Goal: Task Accomplishment & Management: Manage account settings

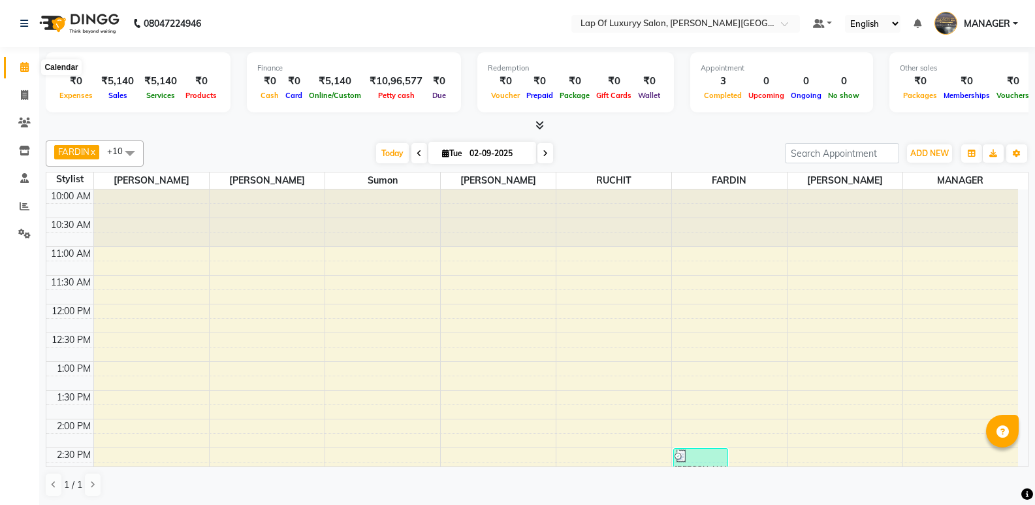
click at [31, 63] on span at bounding box center [24, 67] width 23 height 15
click at [25, 94] on icon at bounding box center [24, 95] width 7 height 10
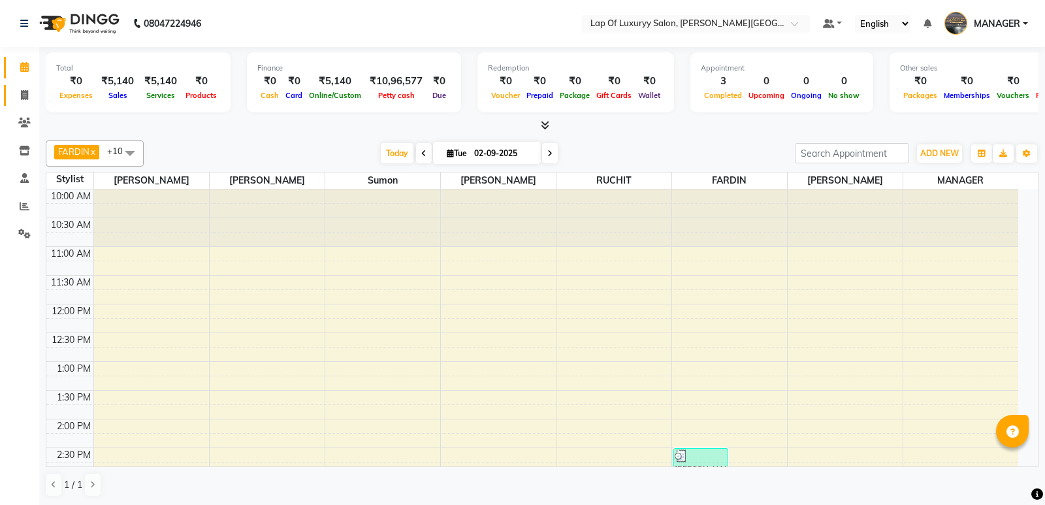
select select "17"
select select "service"
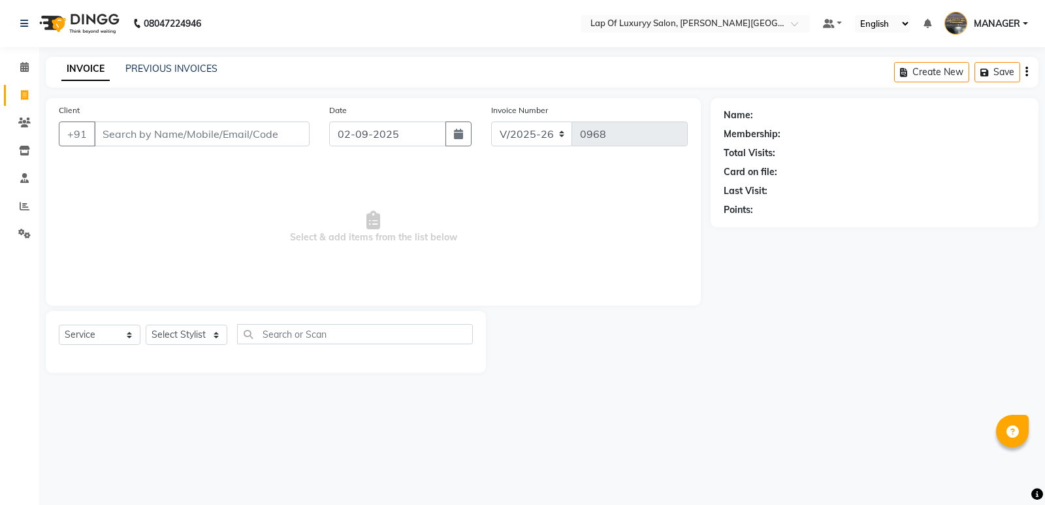
click at [232, 119] on div "Client +91" at bounding box center [184, 130] width 270 height 54
click at [229, 138] on input "Client" at bounding box center [201, 133] width 215 height 25
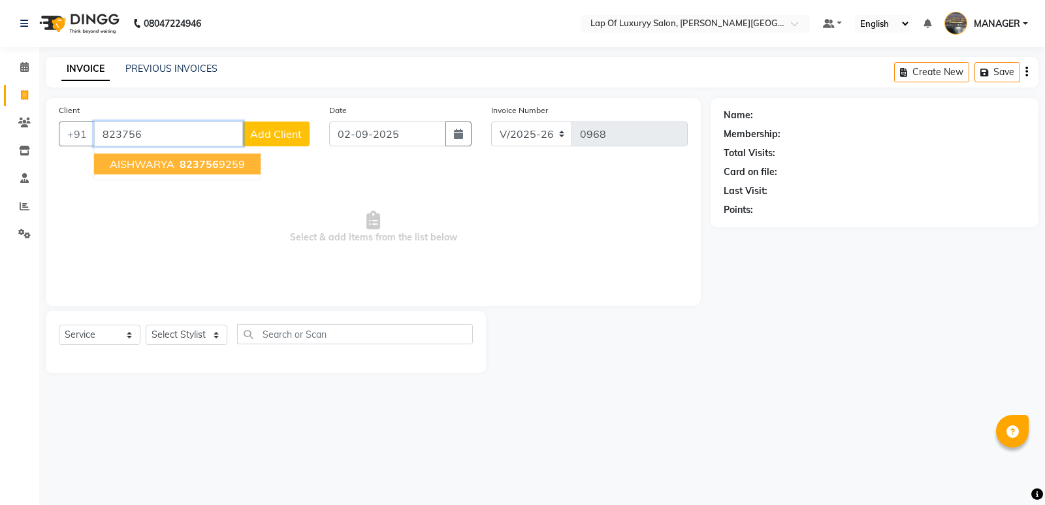
click at [225, 159] on ngb-highlight "823756 9259" at bounding box center [211, 163] width 68 height 13
type input "8237569259"
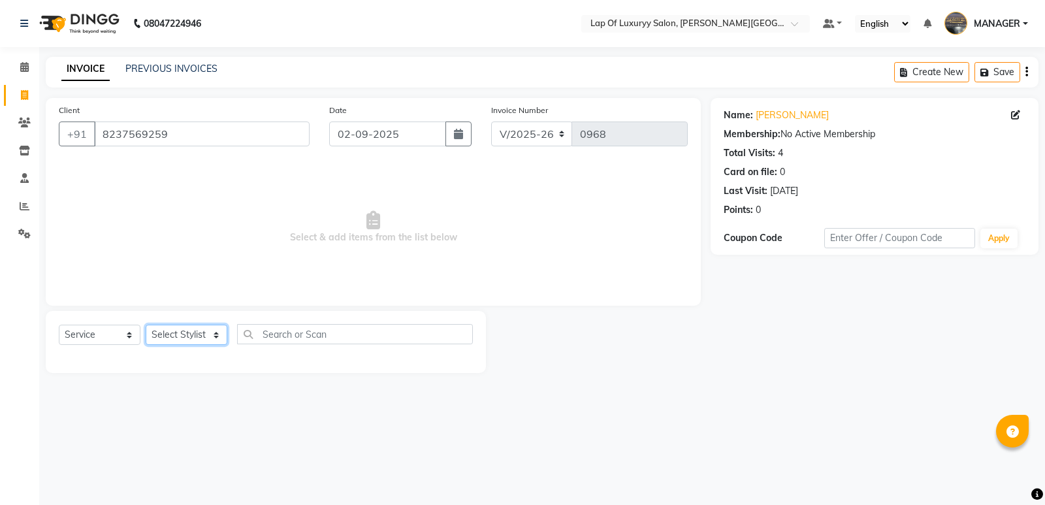
click at [194, 332] on select "Select Stylist [PERSON_NAME] [PERSON_NAME] MANAGER [PERSON_NAME] [PERSON_NAME] …" at bounding box center [187, 334] width 82 height 20
select select "21088"
click at [146, 324] on select "Select Stylist [PERSON_NAME] [PERSON_NAME] MANAGER [PERSON_NAME] [PERSON_NAME] …" at bounding box center [187, 334] width 82 height 20
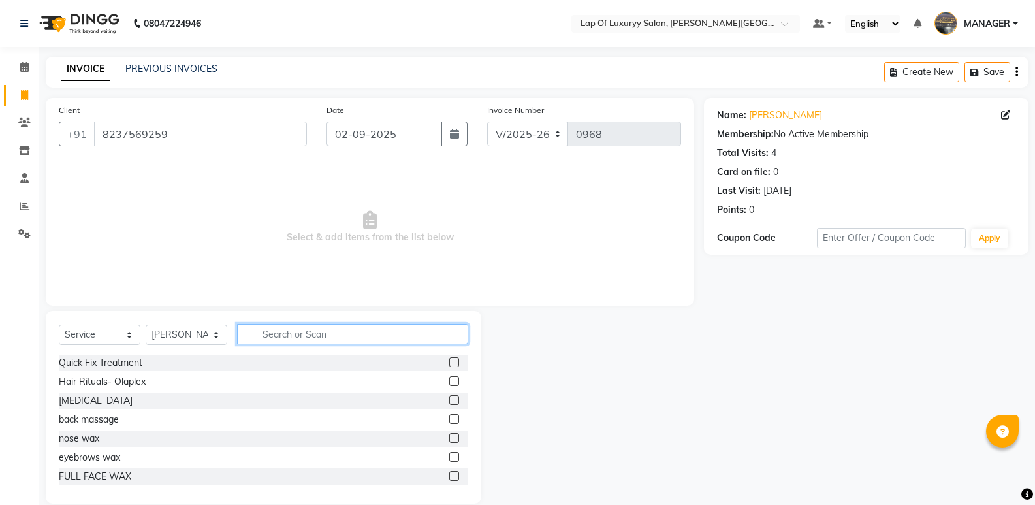
click at [268, 341] on input "text" at bounding box center [352, 334] width 231 height 20
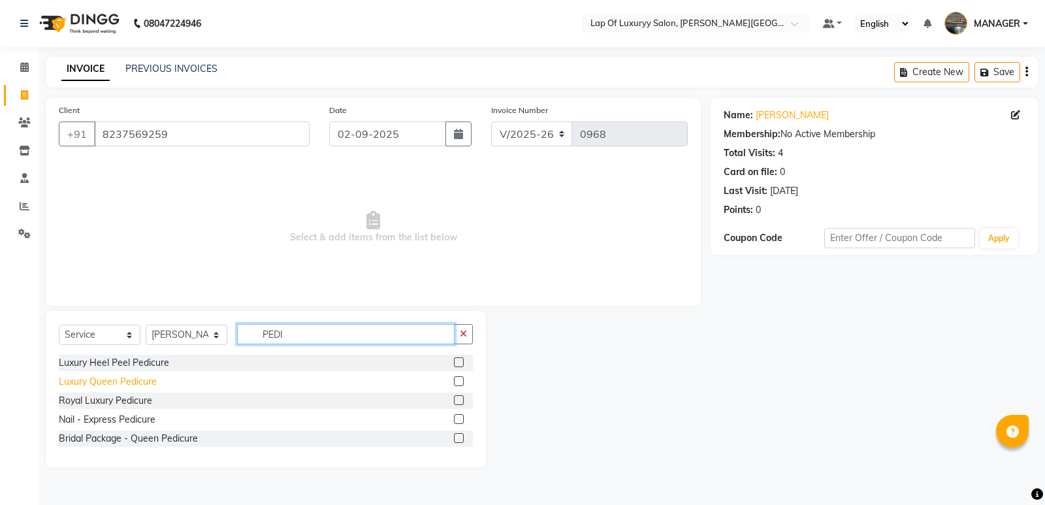
type input "PEDI"
click at [95, 384] on div "Luxury Queen Pedicure" at bounding box center [108, 382] width 98 height 14
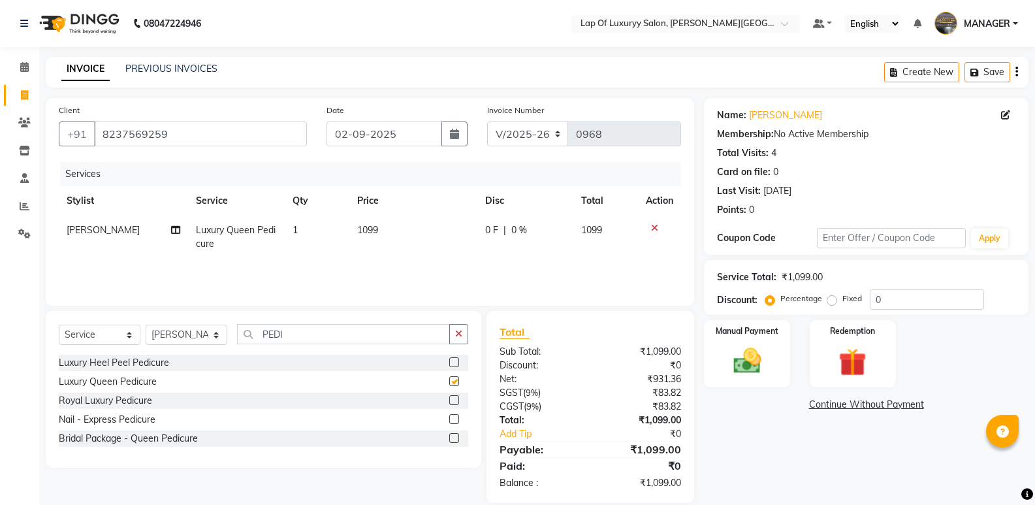
checkbox input "false"
click at [111, 396] on div "Royal Luxury Pedicure" at bounding box center [105, 401] width 93 height 14
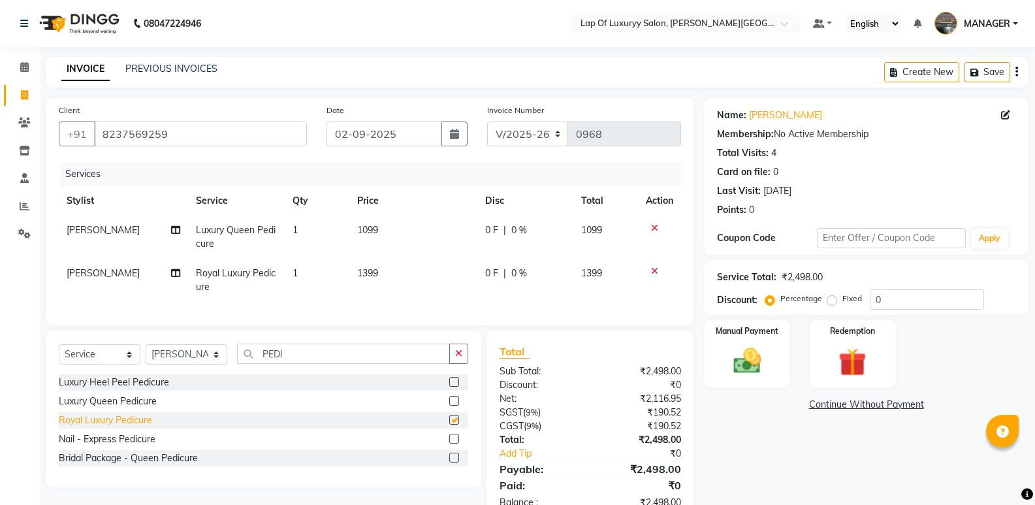
checkbox input "false"
click at [650, 223] on td at bounding box center [659, 236] width 43 height 43
click at [652, 227] on icon at bounding box center [654, 227] width 7 height 9
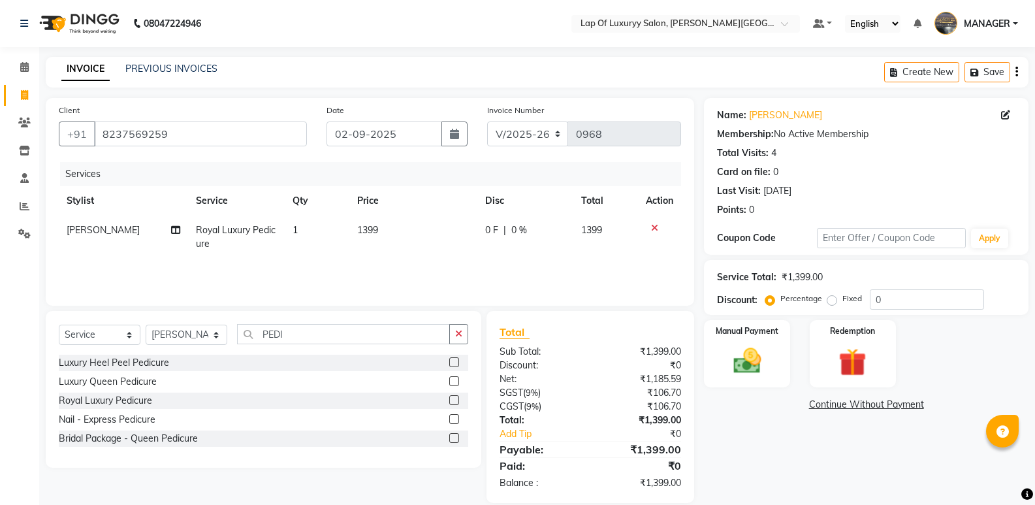
click at [371, 232] on span "1399" at bounding box center [367, 230] width 21 height 12
select select "21088"
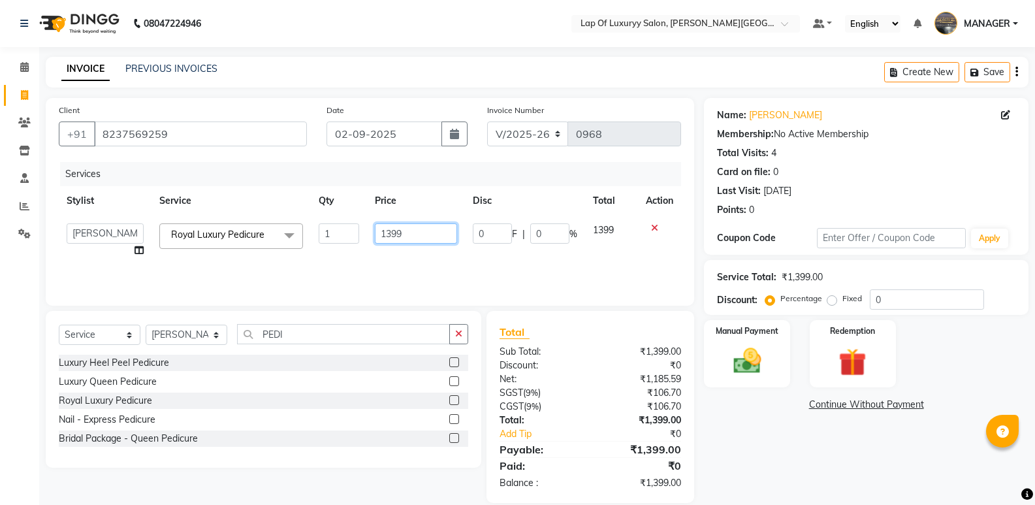
click at [415, 229] on input "1399" at bounding box center [416, 233] width 82 height 20
type input "1"
type input "1700"
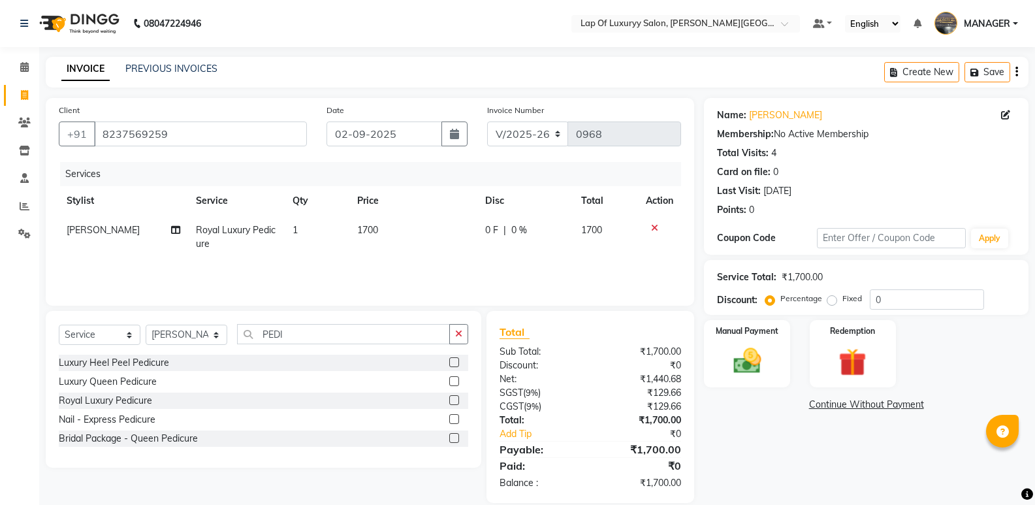
click at [383, 261] on div "Services Stylist Service Qty Price Disc Total Action [PERSON_NAME] Royal Luxury…" at bounding box center [370, 227] width 622 height 131
click at [462, 330] on icon "button" at bounding box center [458, 333] width 7 height 9
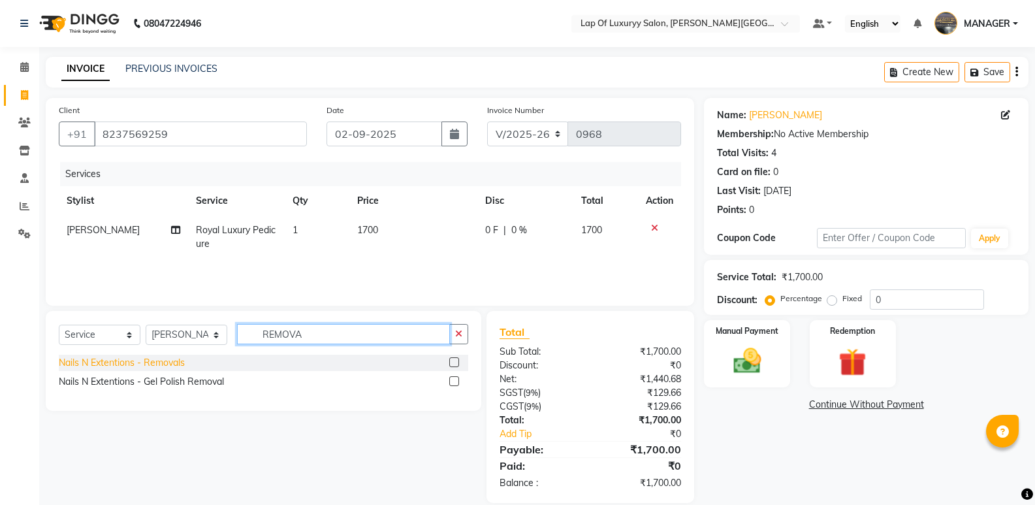
type input "REMOVA"
click at [172, 360] on div "Nails N Extentions - Removals" at bounding box center [122, 363] width 126 height 14
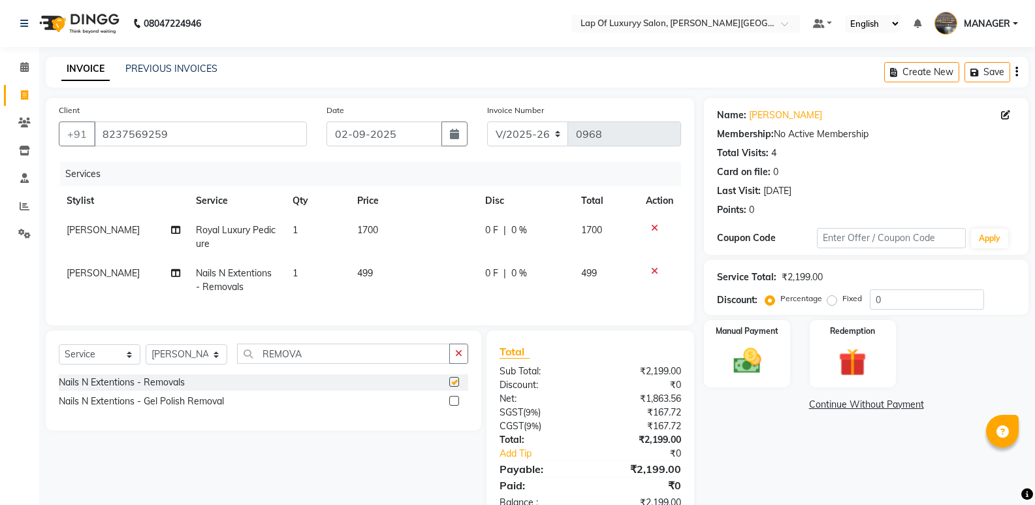
checkbox input "false"
click at [390, 281] on td "499" at bounding box center [413, 280] width 128 height 43
select select "21088"
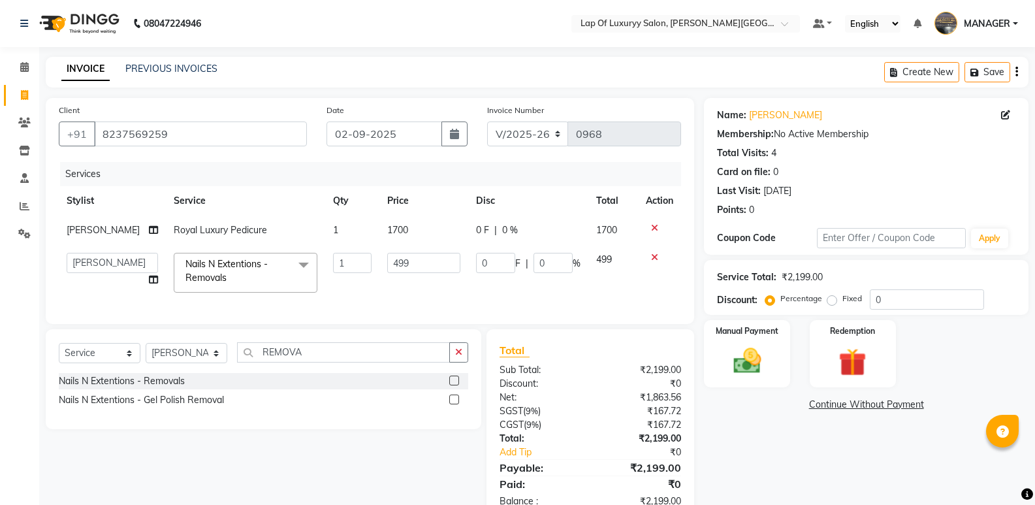
click at [403, 274] on td "499" at bounding box center [423, 272] width 89 height 55
click at [406, 265] on input "499" at bounding box center [423, 263] width 73 height 20
type input "4"
type input "1000"
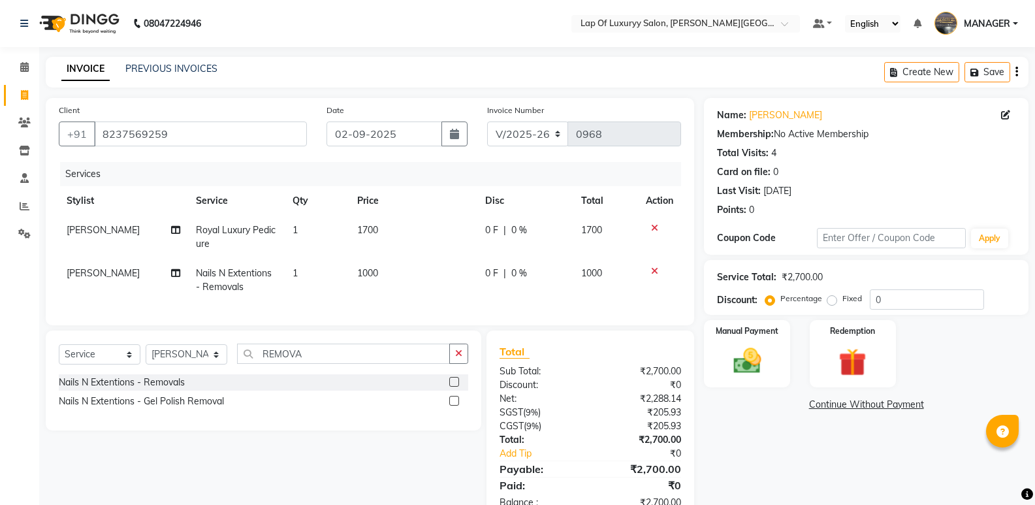
click at [415, 280] on td "1000" at bounding box center [413, 280] width 128 height 43
select select "21088"
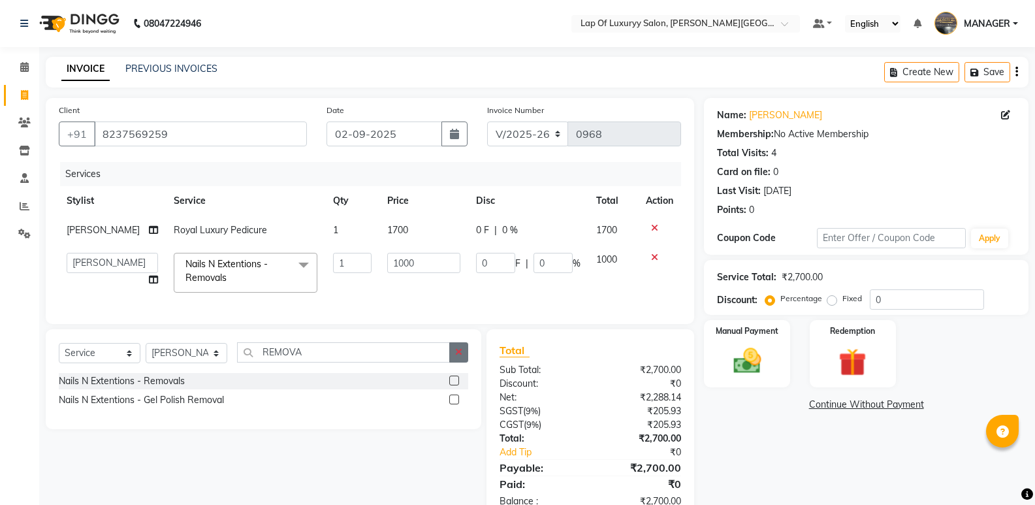
click at [462, 356] on icon "button" at bounding box center [458, 351] width 7 height 9
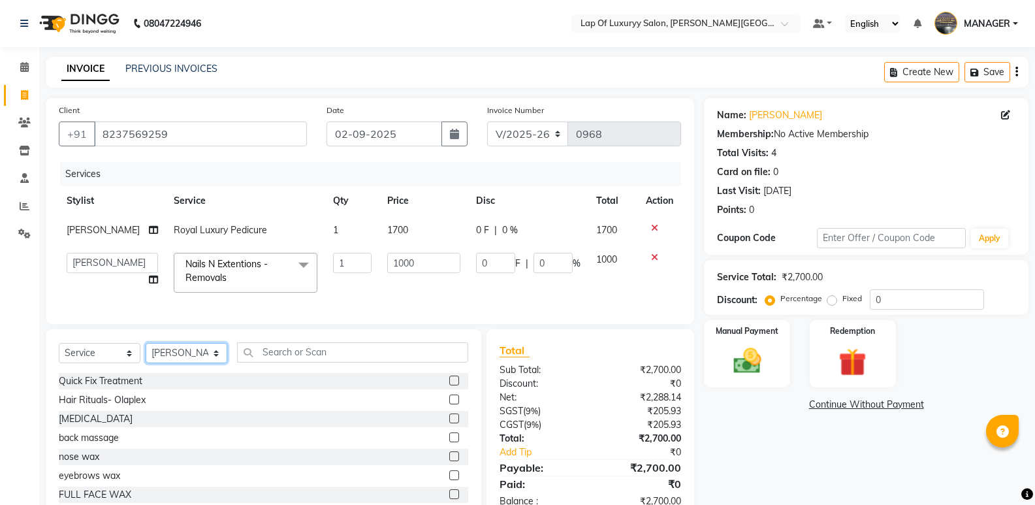
click at [160, 359] on select "Select Stylist [PERSON_NAME] [PERSON_NAME] MANAGER [PERSON_NAME] [PERSON_NAME] …" at bounding box center [187, 353] width 82 height 20
select select "65995"
click at [146, 353] on select "Select Stylist [PERSON_NAME] [PERSON_NAME] MANAGER [PERSON_NAME] [PERSON_NAME] …" at bounding box center [187, 353] width 82 height 20
click at [309, 362] on input "text" at bounding box center [352, 352] width 231 height 20
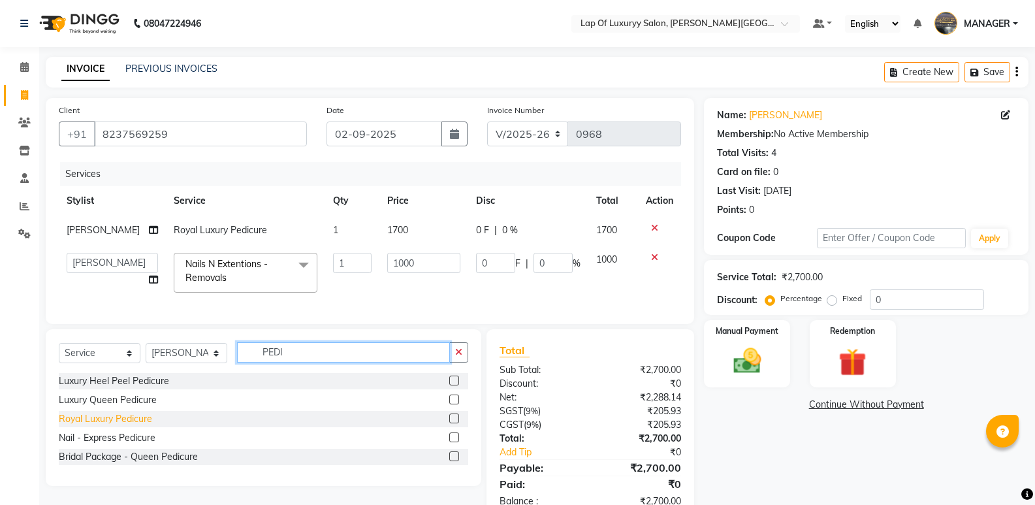
type input "PEDI"
click at [116, 426] on div "Royal Luxury Pedicure" at bounding box center [105, 419] width 93 height 14
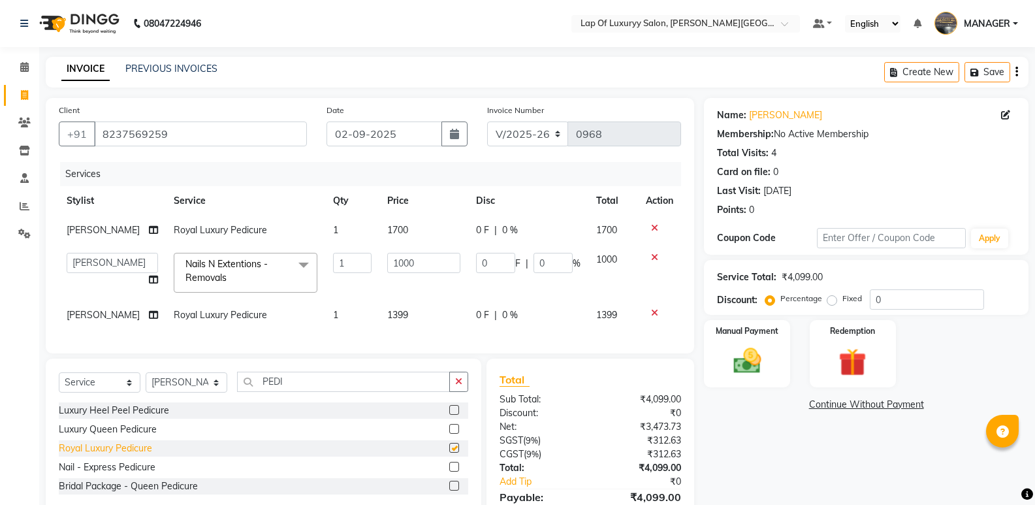
checkbox input "false"
click at [654, 308] on icon at bounding box center [654, 312] width 7 height 9
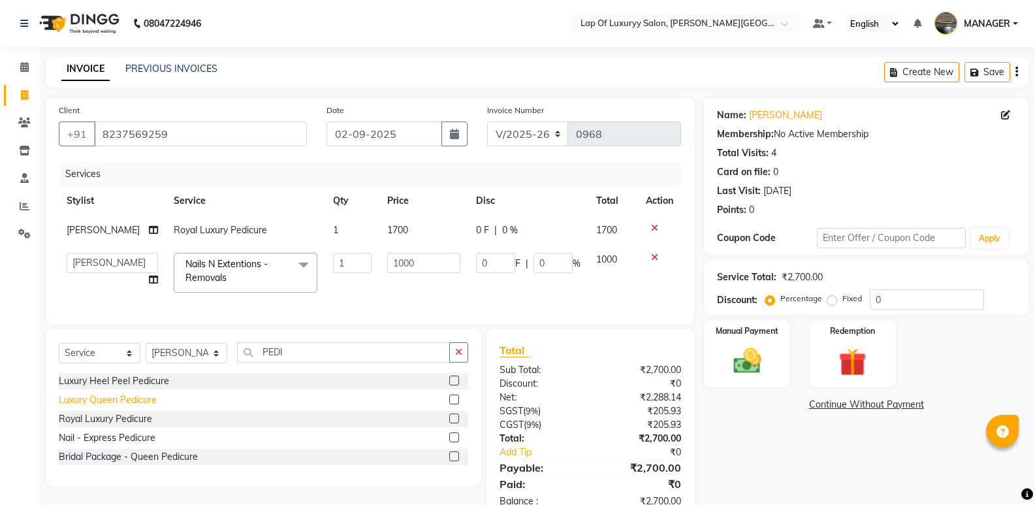
click at [88, 407] on div "Luxury Queen Pedicure" at bounding box center [108, 400] width 98 height 14
checkbox input "false"
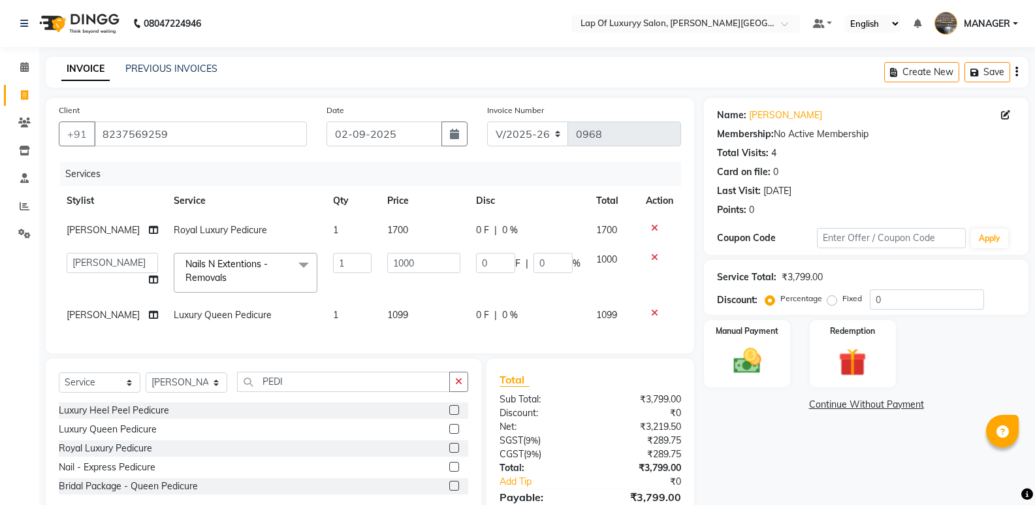
click at [426, 309] on td "1099" at bounding box center [423, 314] width 89 height 29
select select "65995"
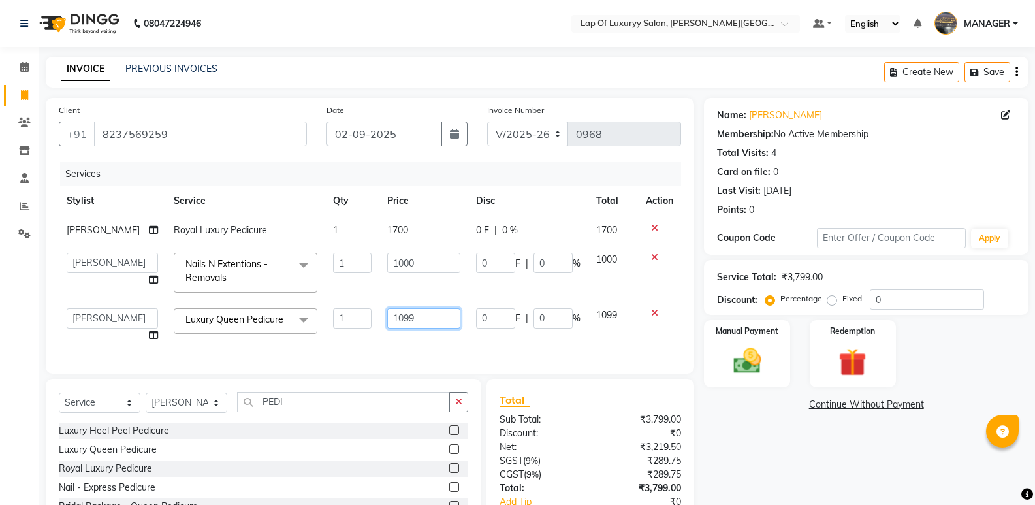
click at [426, 310] on input "1099" at bounding box center [423, 318] width 73 height 20
type input "1400"
click at [411, 344] on div "Services Stylist Service Qty Price Disc Total Action [PERSON_NAME] Royal Luxury…" at bounding box center [370, 261] width 622 height 198
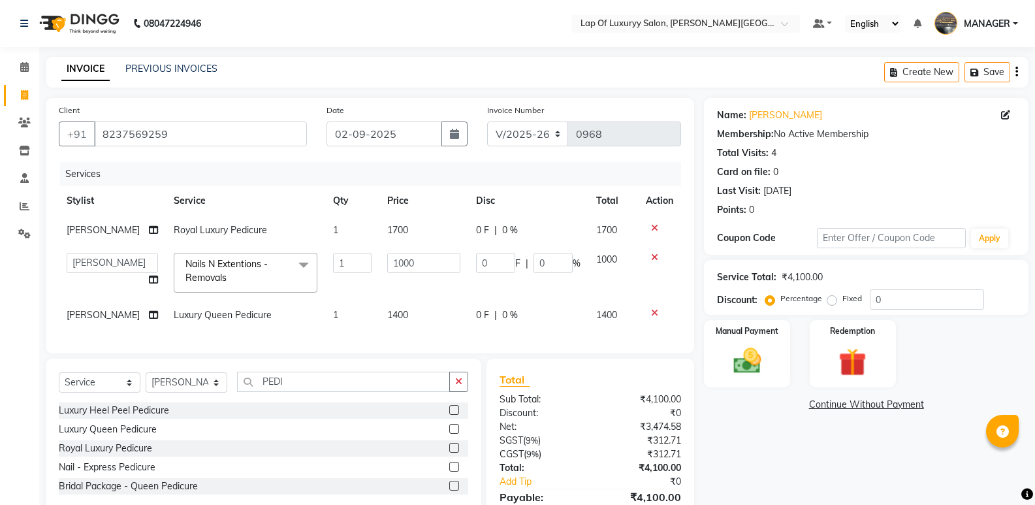
click at [469, 396] on div "Select Service Product Membership Package Voucher Prepaid Gift Card Select Styl…" at bounding box center [263, 436] width 435 height 157
click at [461, 386] on icon "button" at bounding box center [458, 381] width 7 height 9
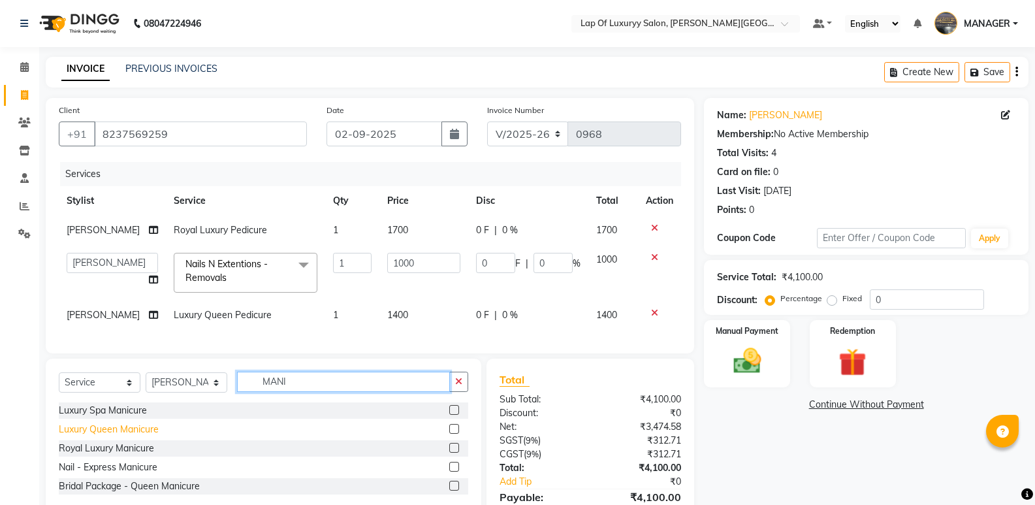
type input "MANI"
click at [121, 436] on div "Luxury Queen Manicure" at bounding box center [109, 429] width 100 height 14
checkbox input "false"
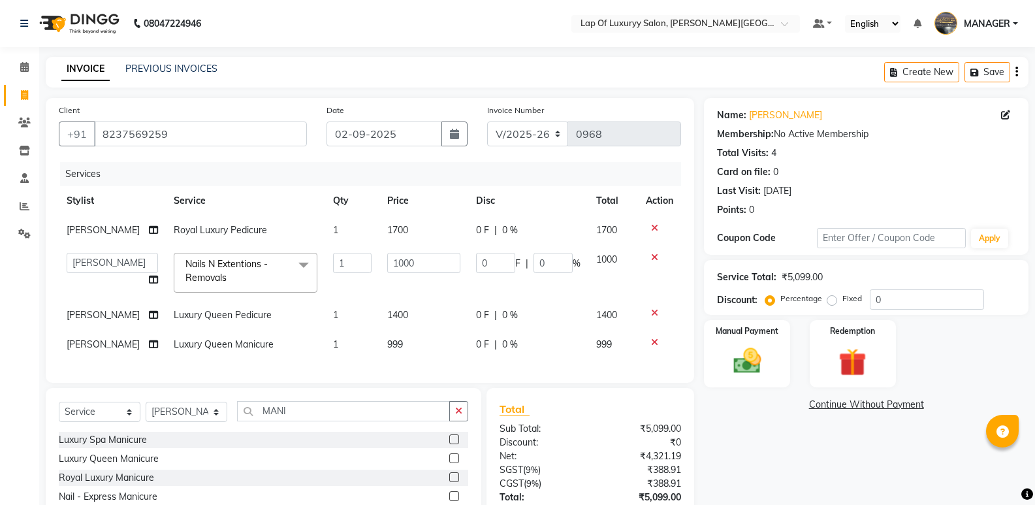
click at [386, 330] on td "999" at bounding box center [423, 344] width 89 height 29
select select "65995"
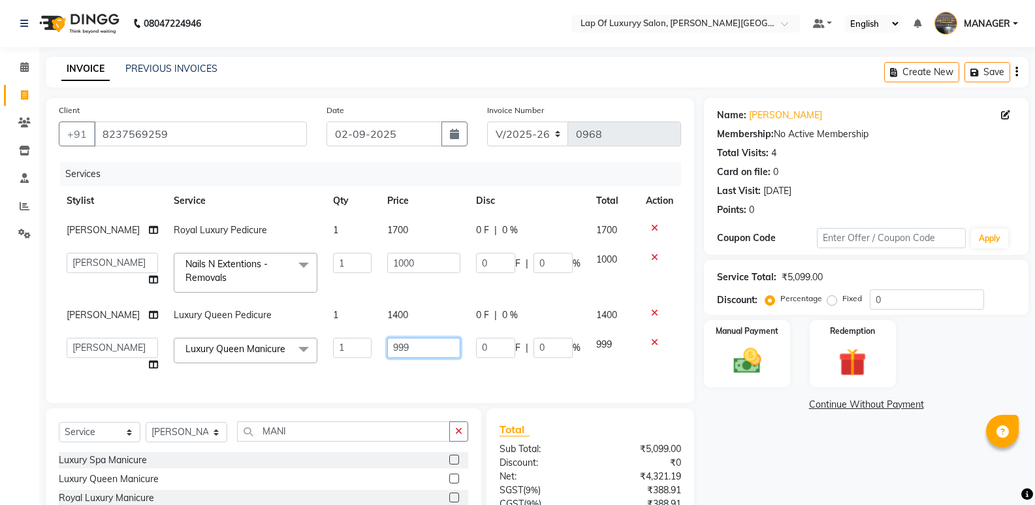
click at [404, 340] on input "999" at bounding box center [423, 348] width 73 height 20
type input "9"
type input "1200"
click at [760, 445] on div "Name: [PERSON_NAME] Membership: No Active Membership Total Visits: 4 Card on fi…" at bounding box center [871, 349] width 334 height 502
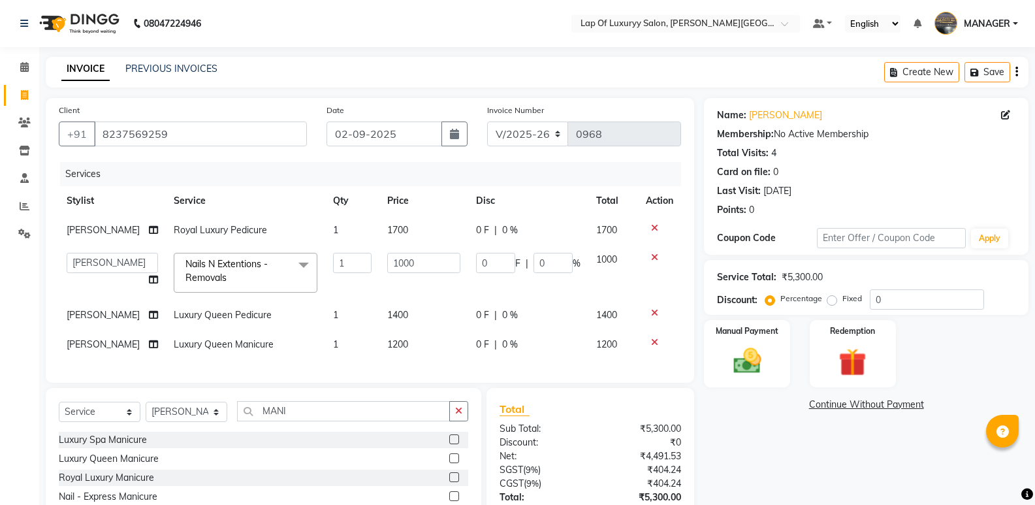
scroll to position [104, 0]
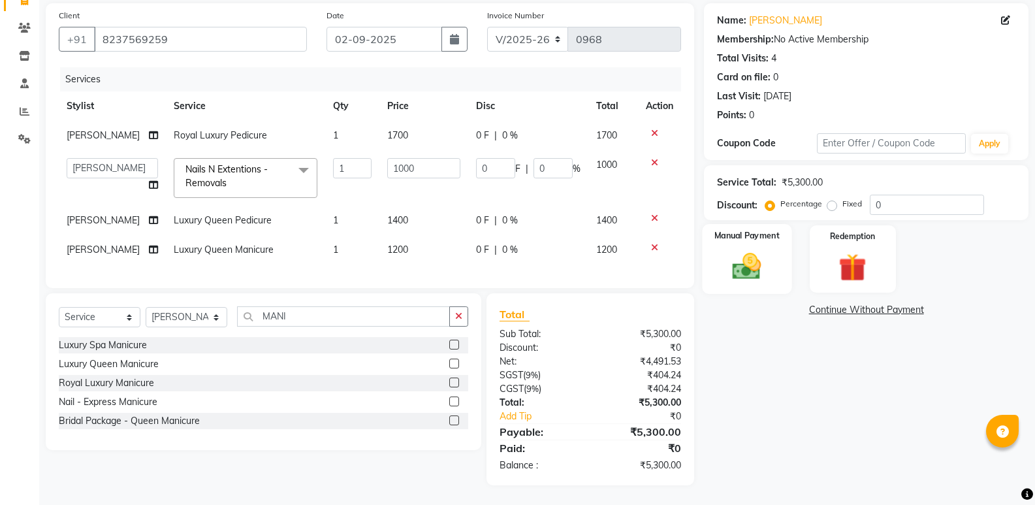
click at [753, 253] on img at bounding box center [746, 265] width 46 height 33
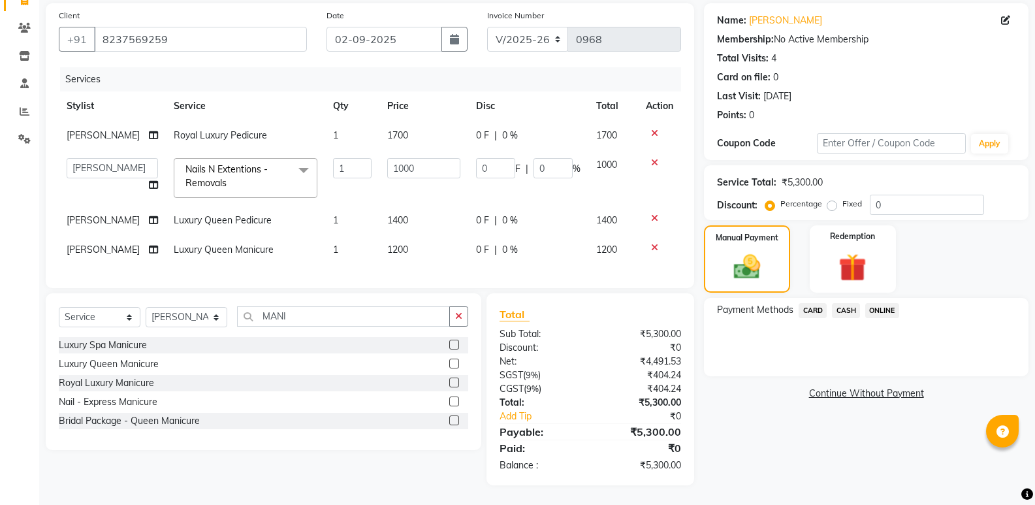
click at [888, 303] on span "ONLINE" at bounding box center [882, 310] width 34 height 15
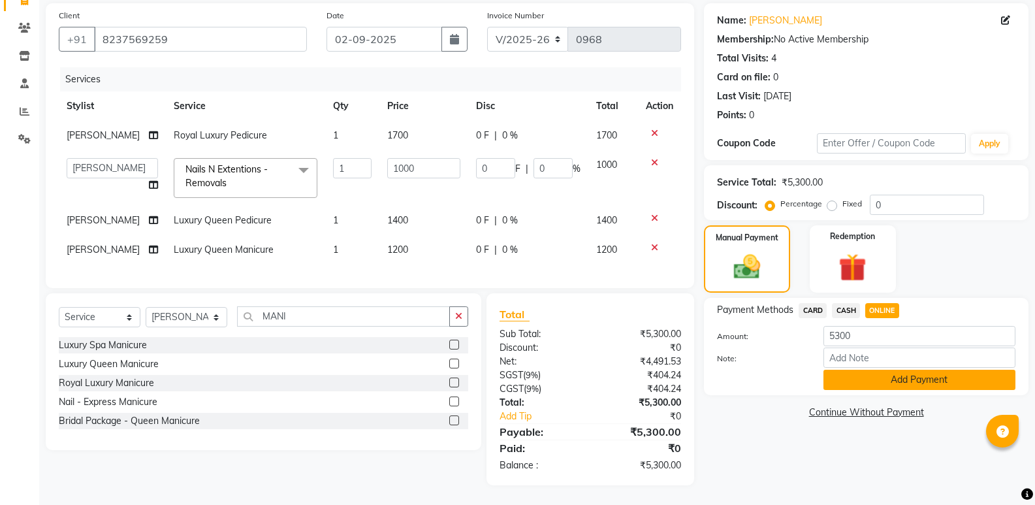
click at [863, 370] on button "Add Payment" at bounding box center [919, 380] width 192 height 20
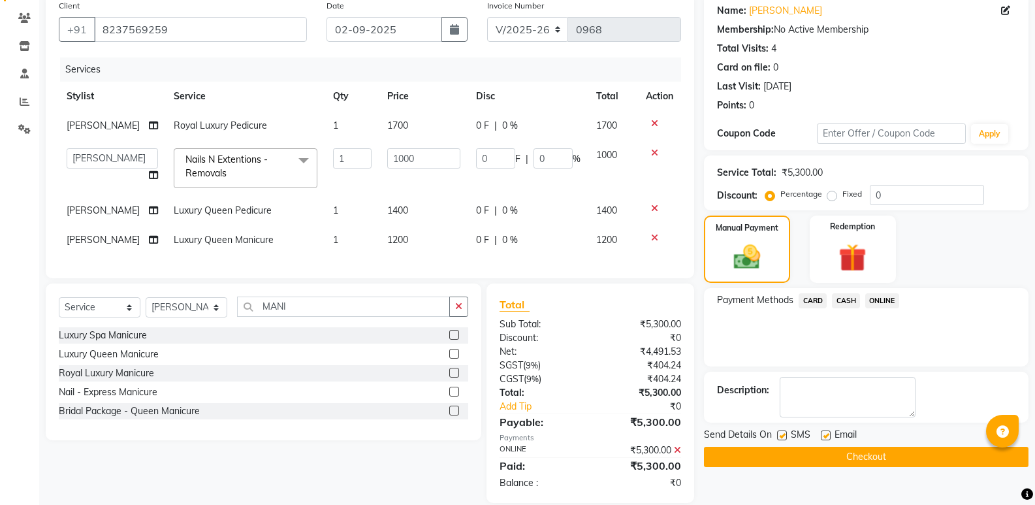
scroll to position [132, 0]
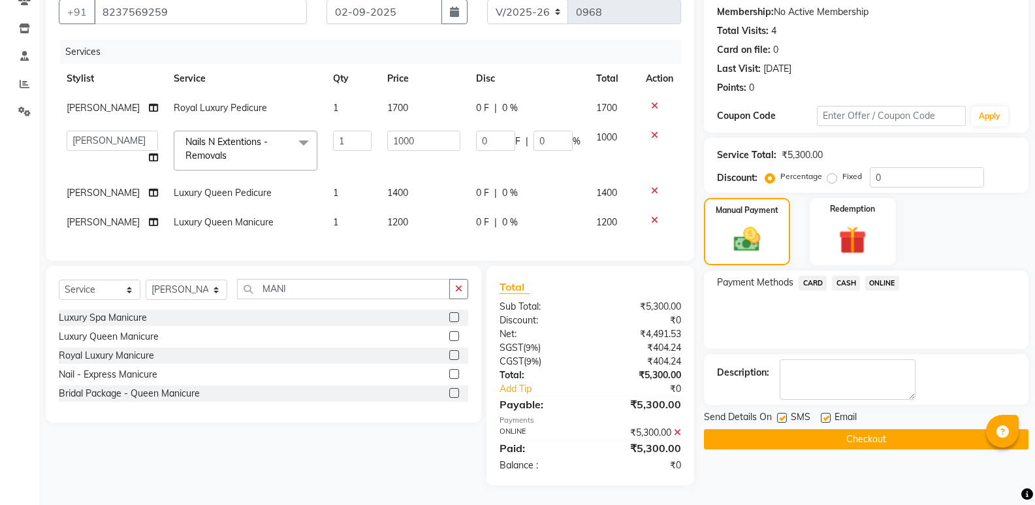
click at [826, 413] on label at bounding box center [826, 418] width 10 height 10
click at [826, 414] on input "checkbox" at bounding box center [825, 418] width 8 height 8
checkbox input "false"
click at [774, 429] on button "Checkout" at bounding box center [866, 439] width 324 height 20
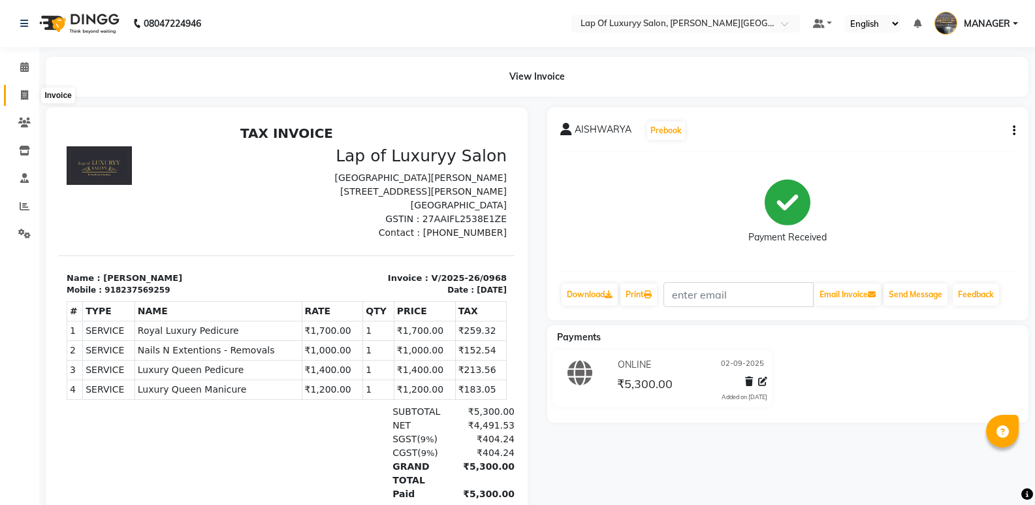
click at [23, 95] on icon at bounding box center [24, 95] width 7 height 10
select select "service"
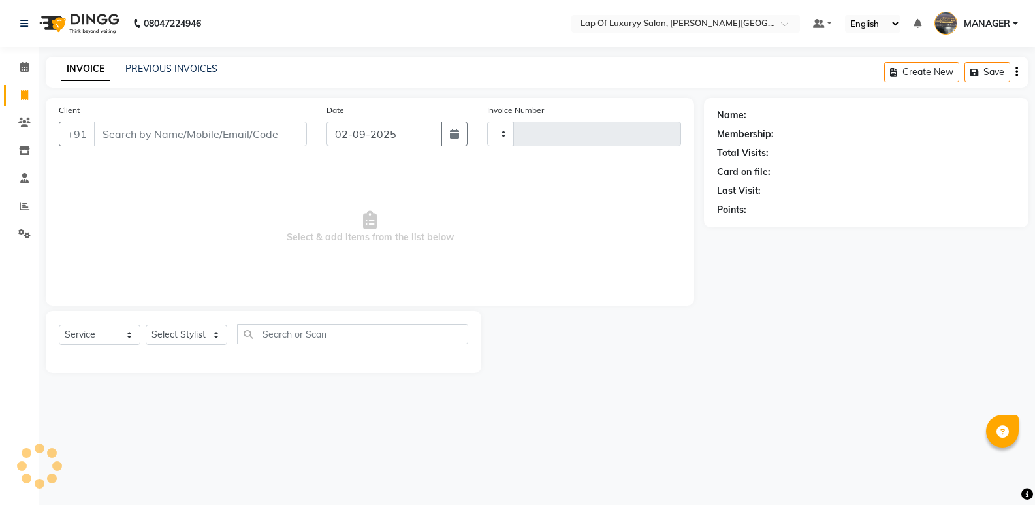
type input "0969"
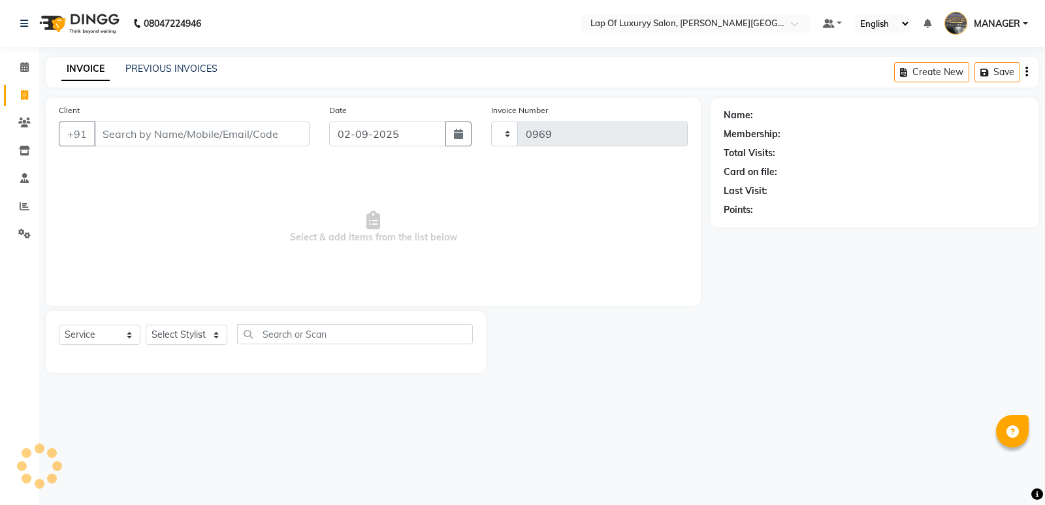
select select "17"
click at [202, 128] on input "Client" at bounding box center [201, 133] width 215 height 25
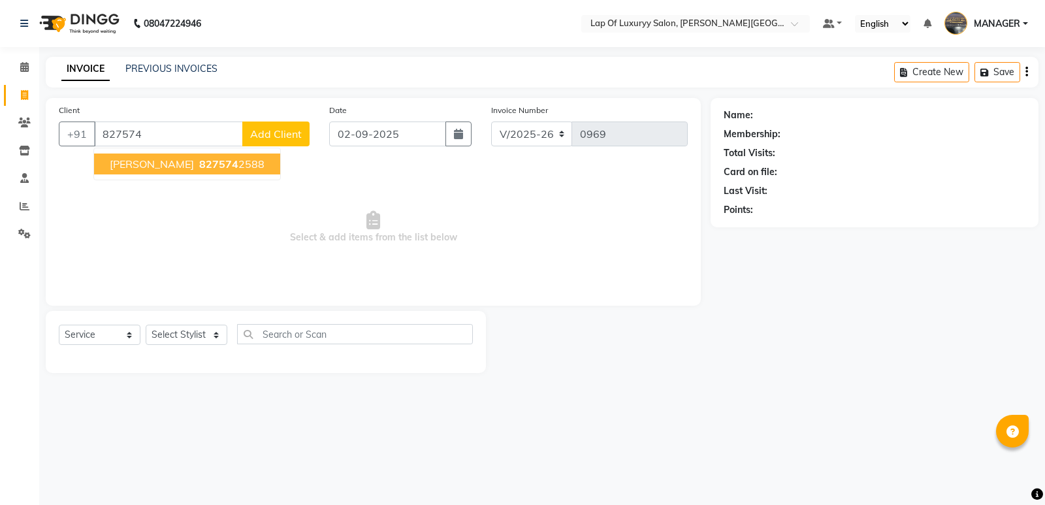
click at [199, 165] on span "827574" at bounding box center [218, 163] width 39 height 13
type input "8275742588"
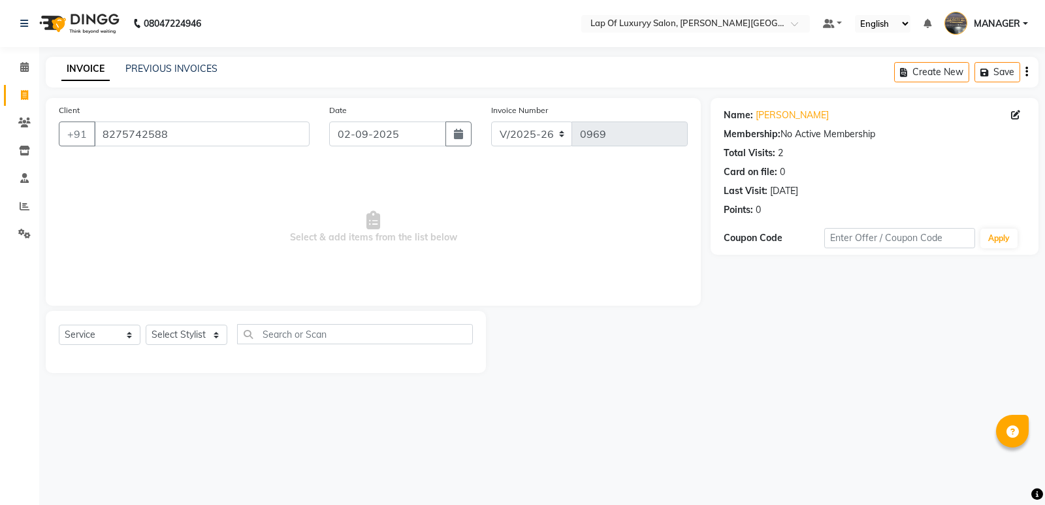
click at [169, 322] on div "Select Service Product Membership Package Voucher Prepaid Gift Card Select Styl…" at bounding box center [266, 342] width 440 height 62
click at [170, 334] on select "Select Stylist [PERSON_NAME] [PERSON_NAME] MANAGER [PERSON_NAME] [PERSON_NAME] …" at bounding box center [187, 334] width 82 height 20
select select "50447"
click at [146, 324] on select "Select Stylist [PERSON_NAME] [PERSON_NAME] MANAGER [PERSON_NAME] [PERSON_NAME] …" at bounding box center [187, 334] width 82 height 20
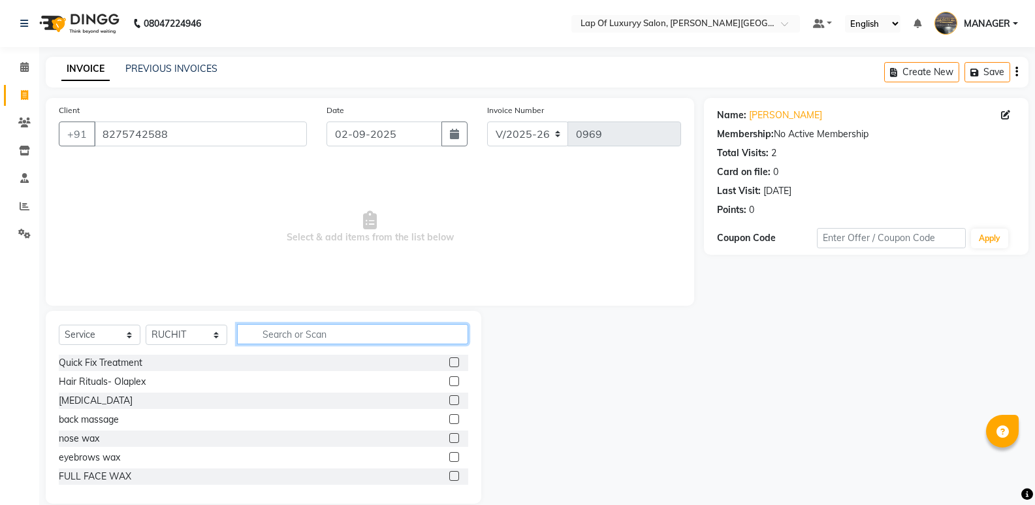
click at [318, 332] on input "text" at bounding box center [352, 334] width 231 height 20
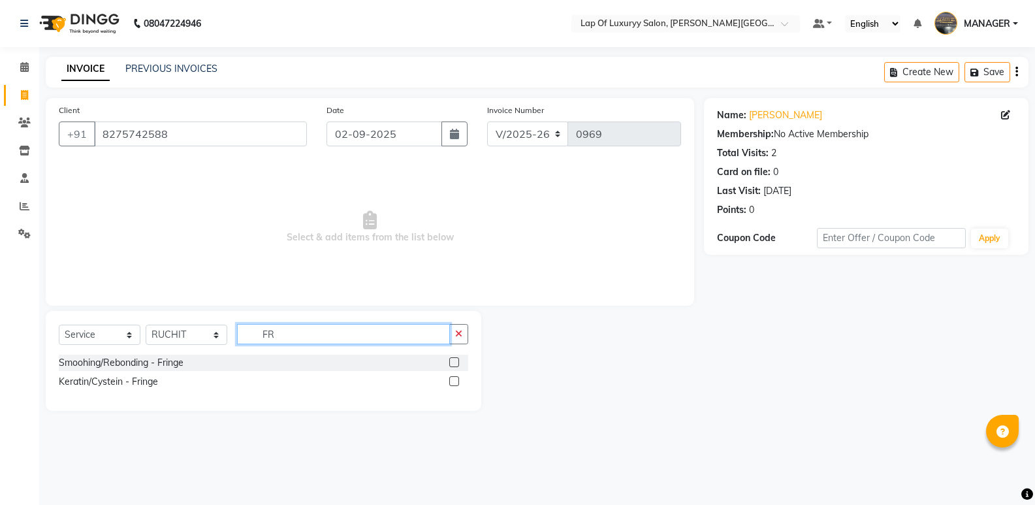
type input "F"
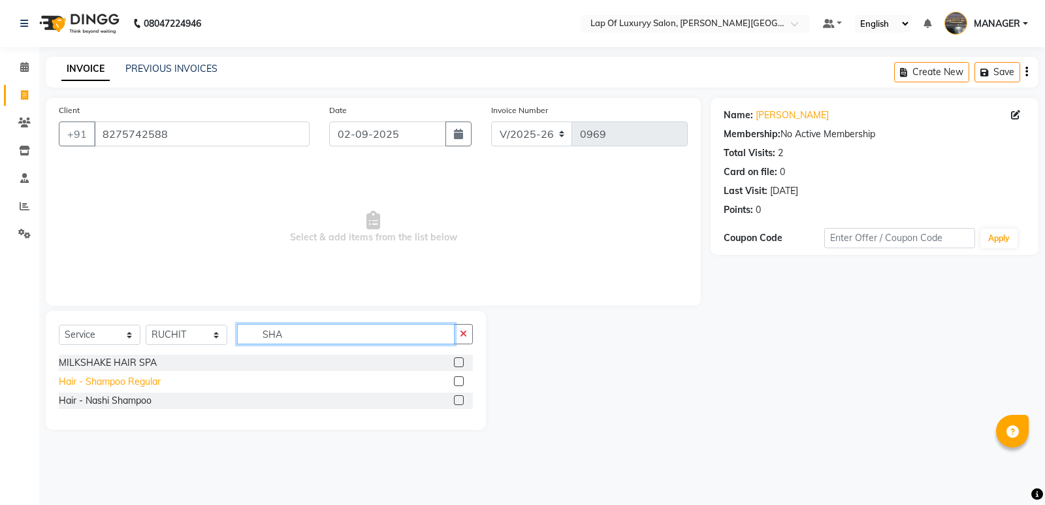
type input "SHA"
click at [117, 378] on div "Hair - Shampoo Regular" at bounding box center [110, 382] width 102 height 14
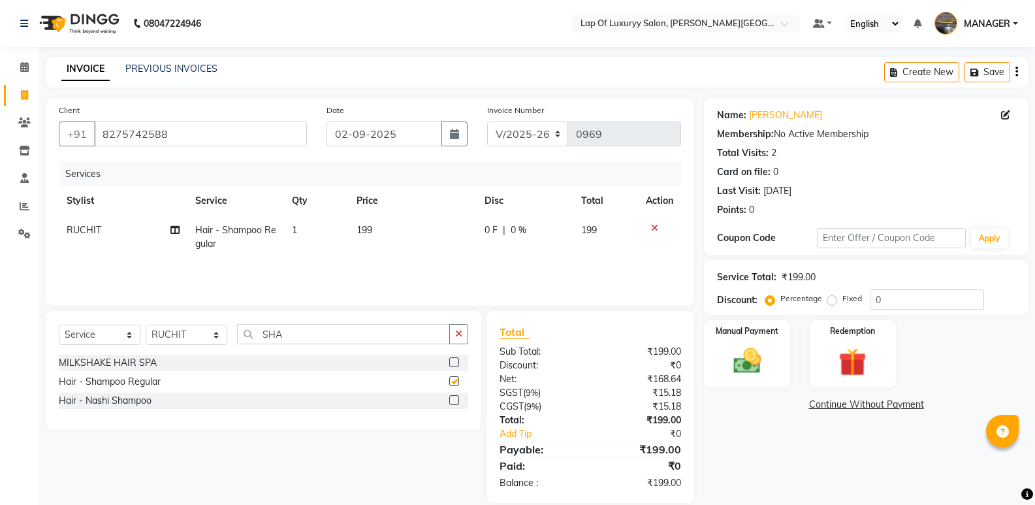
checkbox input "false"
click at [408, 238] on td "199" at bounding box center [413, 236] width 129 height 43
select select "50447"
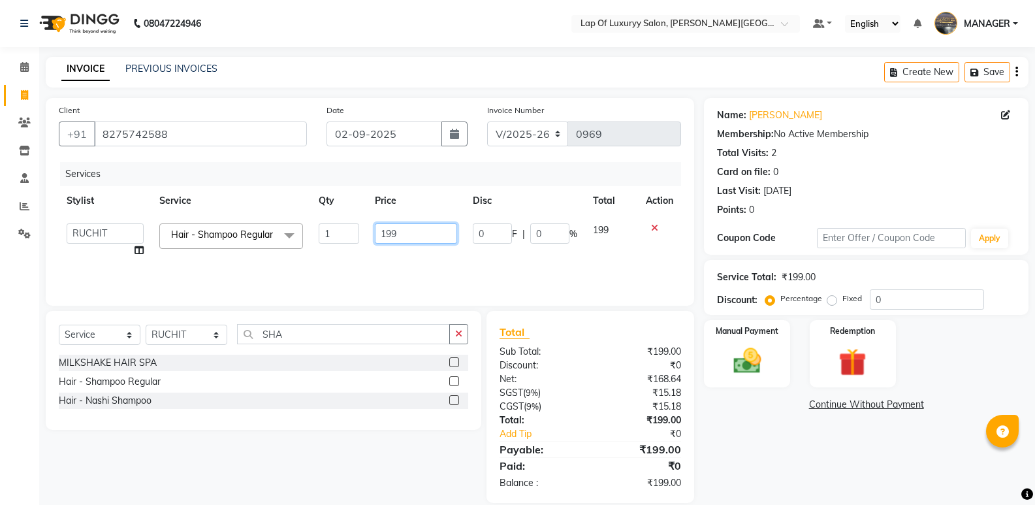
click at [426, 231] on input "199" at bounding box center [416, 233] width 82 height 20
type input "1"
type input "900"
click at [738, 452] on div "Name: [PERSON_NAME] P Membership: No Active Membership Total Visits: 2 Card on …" at bounding box center [871, 300] width 334 height 405
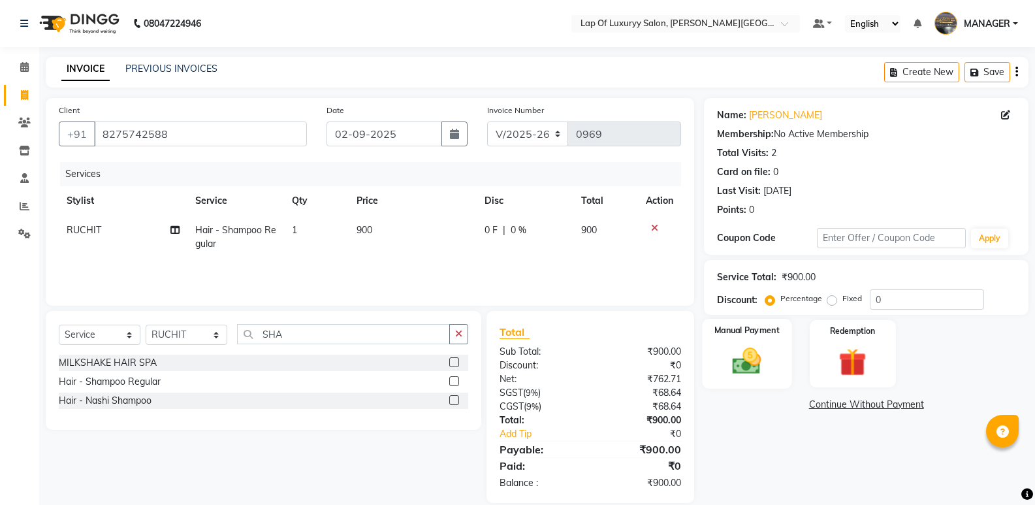
click at [744, 364] on img at bounding box center [746, 360] width 46 height 33
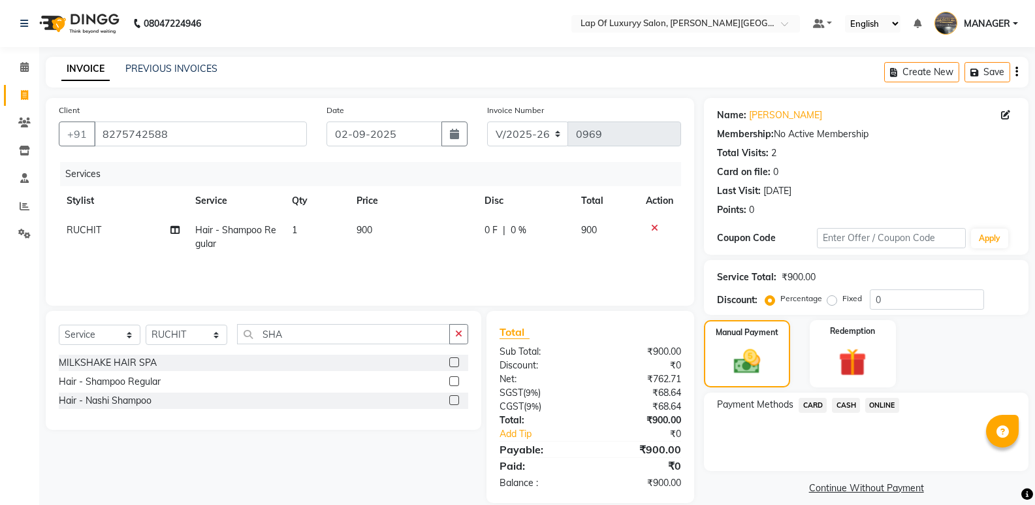
click at [878, 403] on span "ONLINE" at bounding box center [882, 405] width 34 height 15
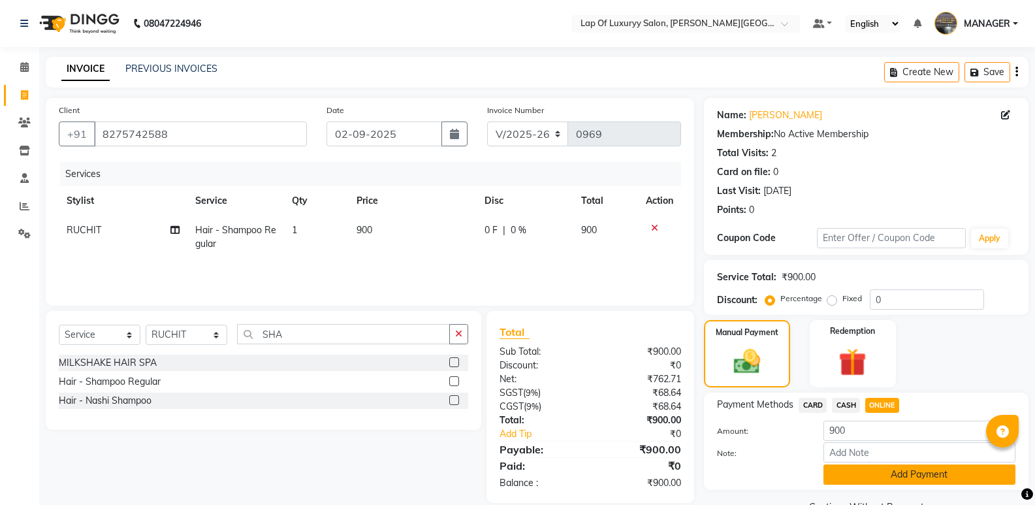
click at [852, 473] on button "Add Payment" at bounding box center [919, 474] width 192 height 20
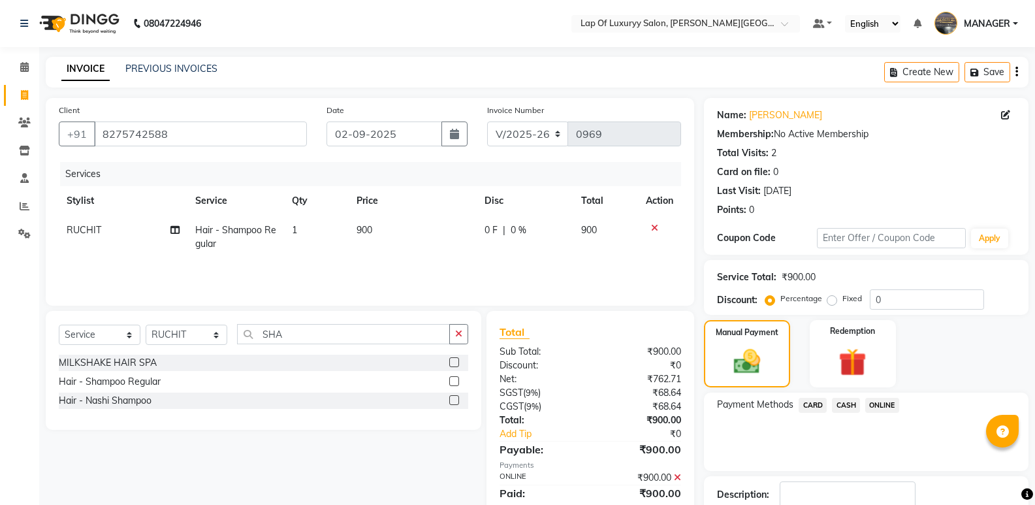
scroll to position [86, 0]
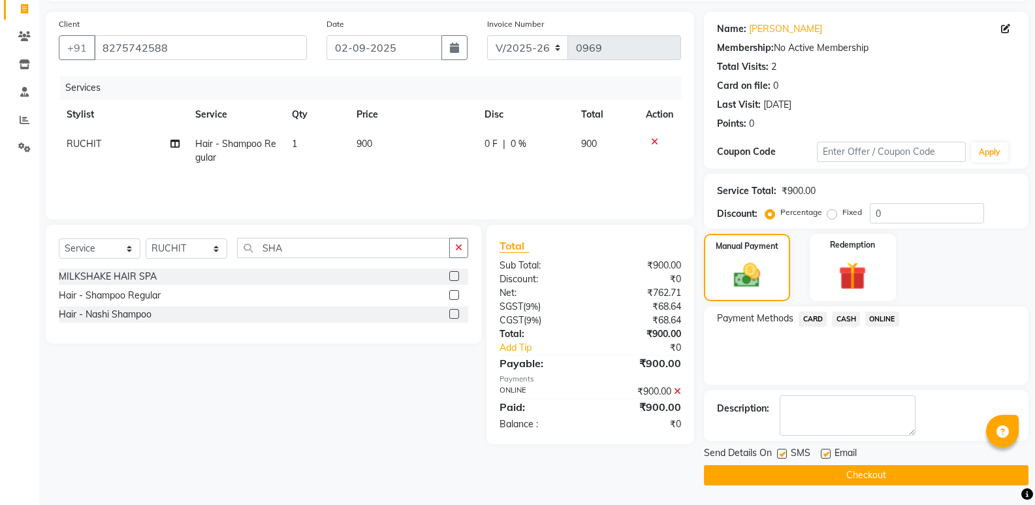
click at [825, 449] on label at bounding box center [826, 454] width 10 height 10
click at [825, 450] on input "checkbox" at bounding box center [825, 454] width 8 height 8
checkbox input "false"
click at [785, 451] on label at bounding box center [782, 454] width 10 height 10
click at [785, 451] on input "checkbox" at bounding box center [781, 454] width 8 height 8
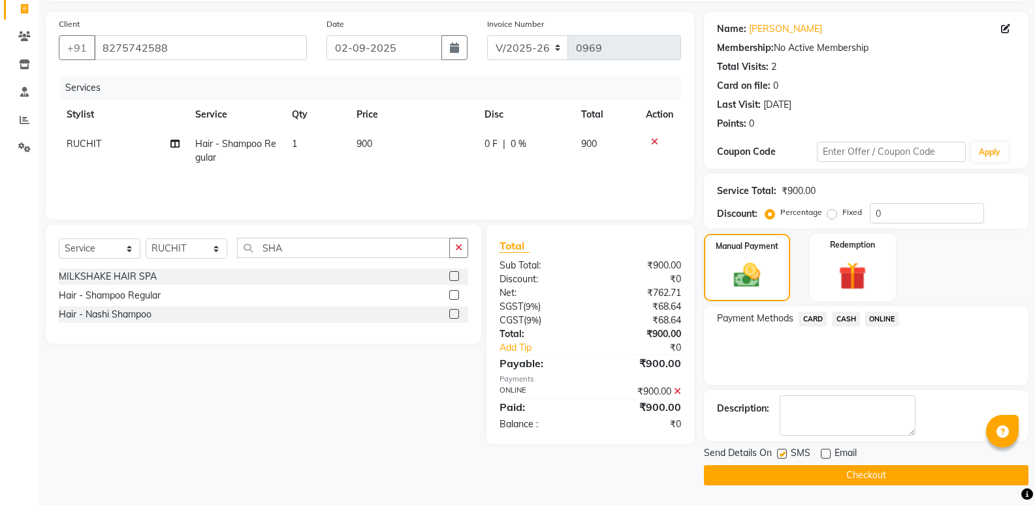
checkbox input "false"
click at [781, 470] on button "Checkout" at bounding box center [866, 475] width 324 height 20
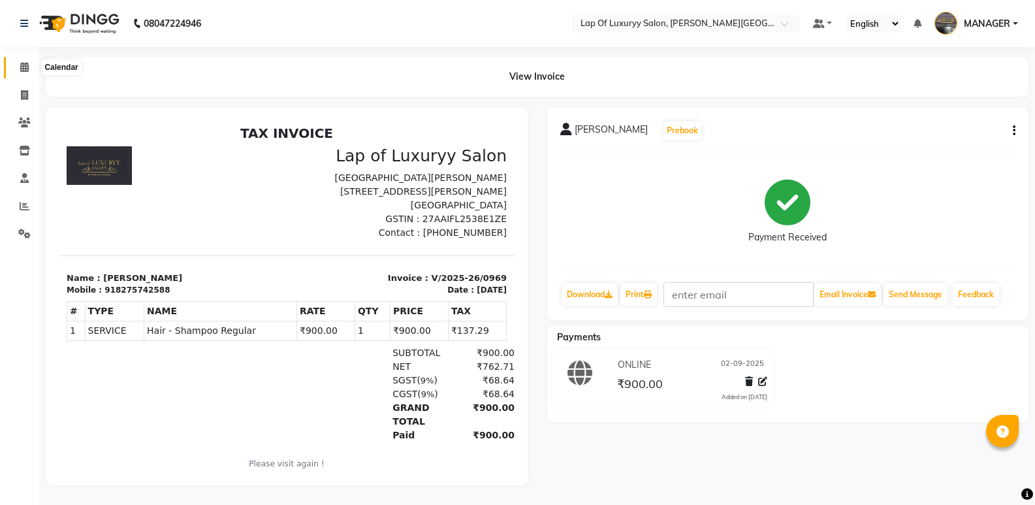
click at [22, 67] on icon at bounding box center [24, 67] width 8 height 10
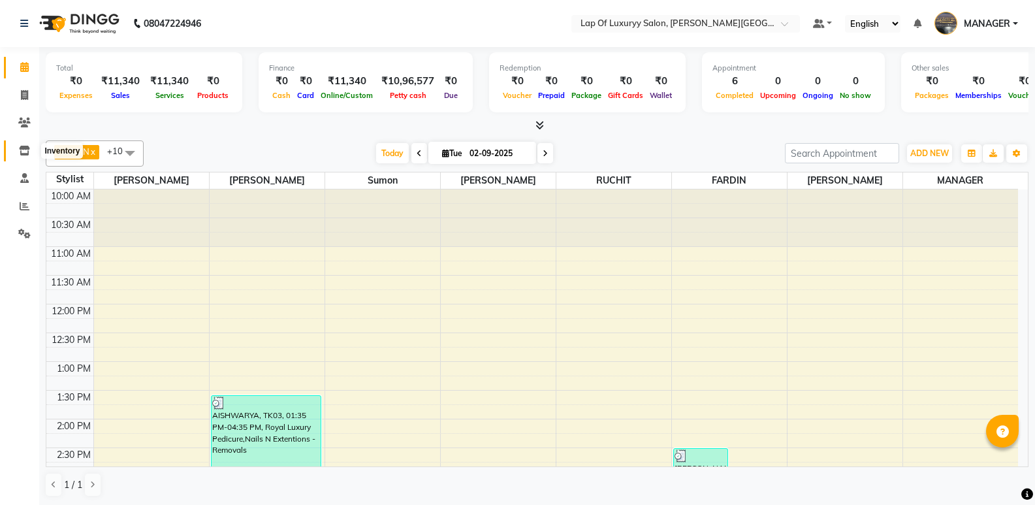
click at [29, 151] on icon at bounding box center [24, 151] width 11 height 10
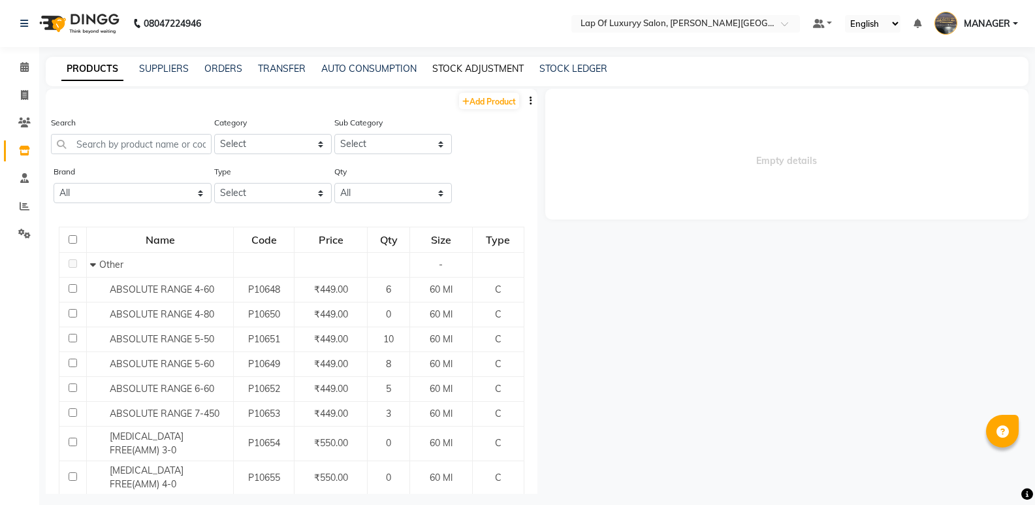
click at [461, 67] on link "STOCK ADJUSTMENT" at bounding box center [477, 69] width 91 height 12
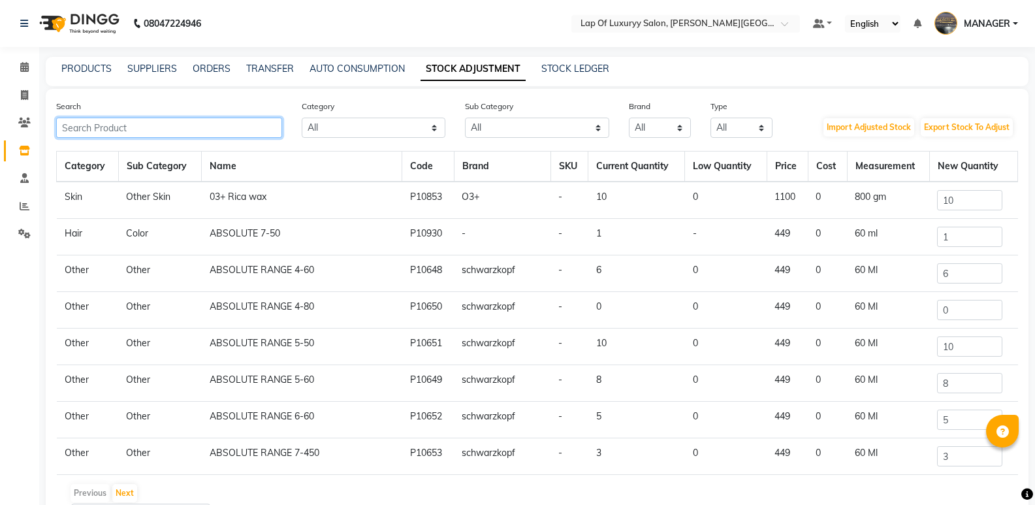
click at [157, 122] on input "text" at bounding box center [169, 128] width 226 height 20
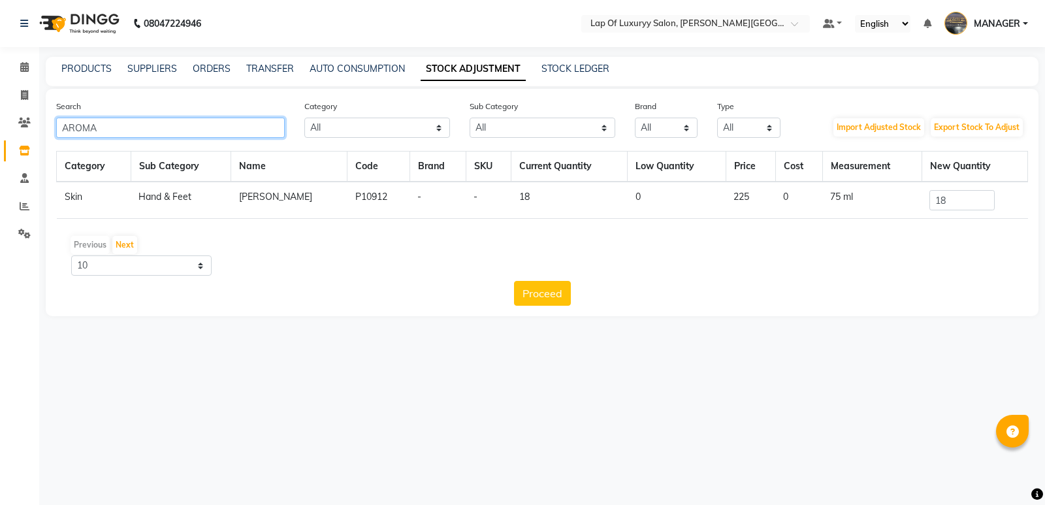
type input "AROMA"
click at [987, 195] on input "18" at bounding box center [961, 200] width 65 height 20
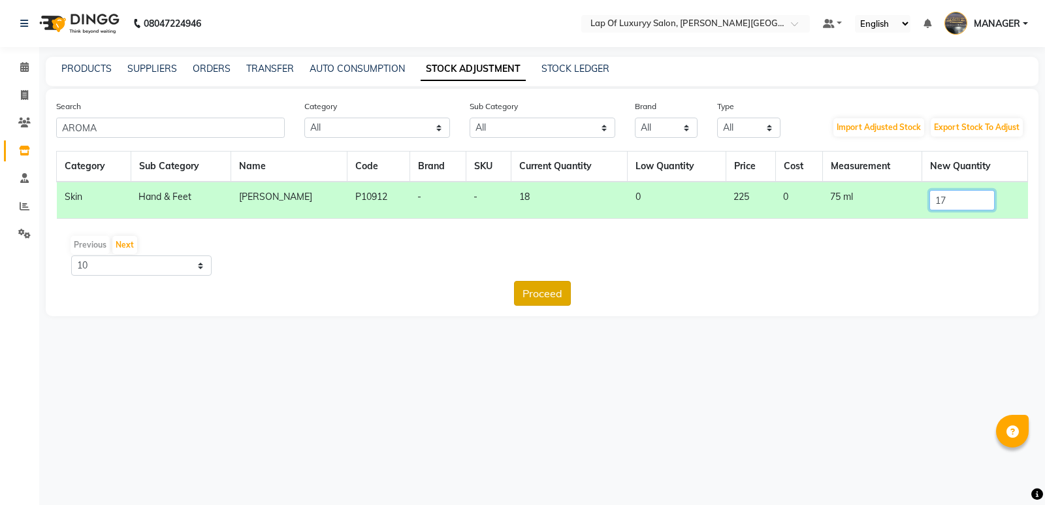
type input "17"
click at [542, 294] on button "Proceed" at bounding box center [542, 293] width 57 height 25
click at [586, 297] on button "Submit" at bounding box center [571, 293] width 52 height 25
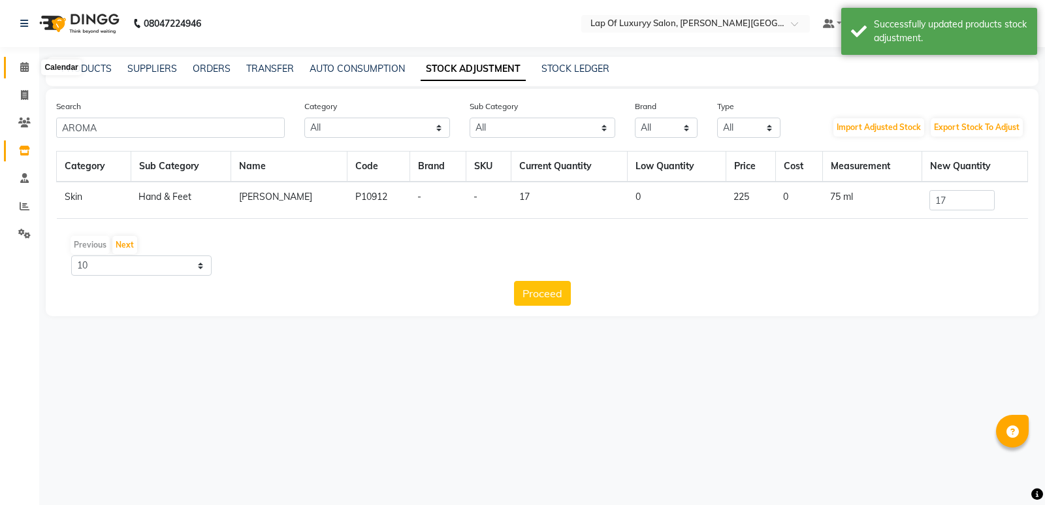
click at [25, 63] on icon at bounding box center [24, 67] width 8 height 10
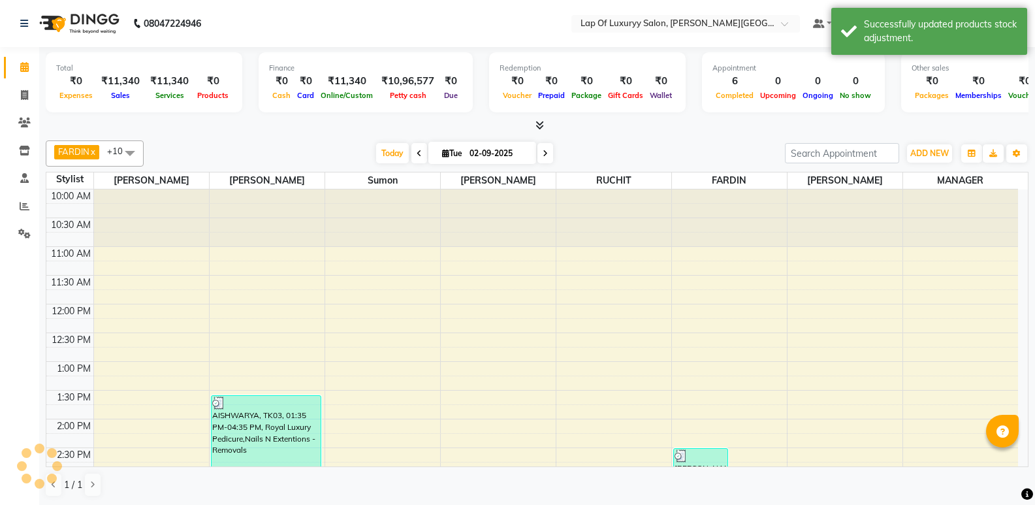
scroll to position [272, 0]
